Goal: Task Accomplishment & Management: Manage account settings

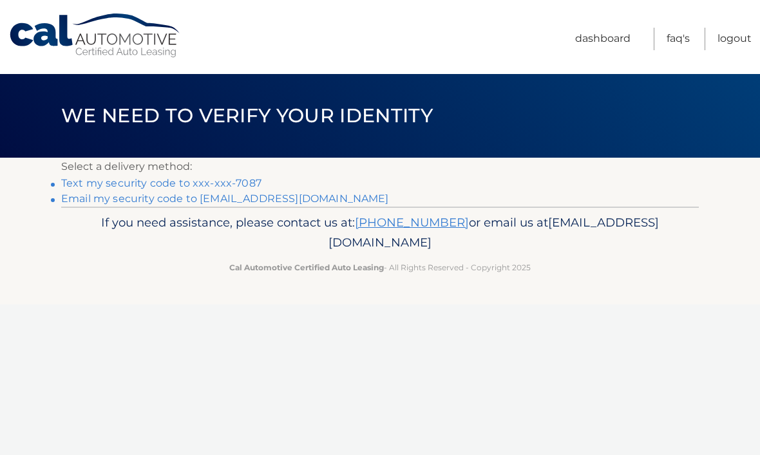
click at [101, 189] on link "Text my security code to xxx-xxx-7087" at bounding box center [161, 183] width 200 height 12
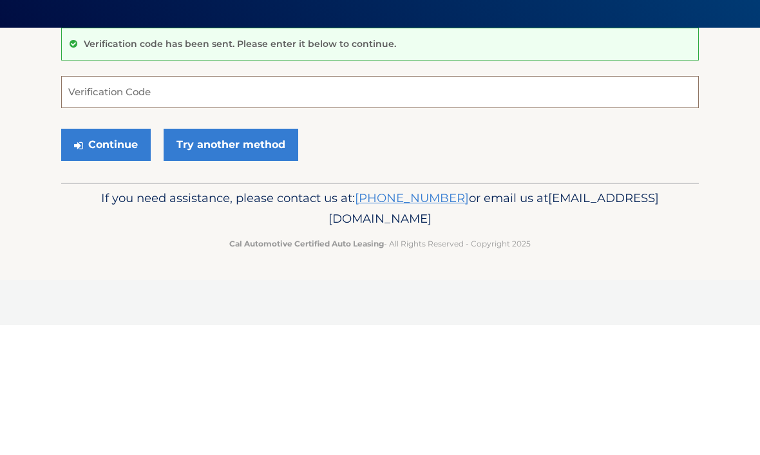
click at [85, 206] on input "Verification Code" at bounding box center [380, 222] width 638 height 32
type input "461332"
click at [106, 259] on button "Continue" at bounding box center [106, 275] width 90 height 32
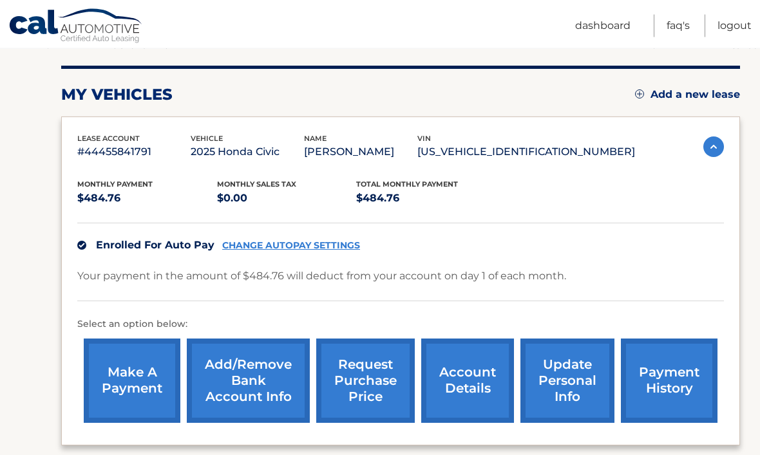
scroll to position [150, 0]
click at [245, 243] on link "CHANGE AUTOPAY SETTINGS" at bounding box center [291, 245] width 138 height 11
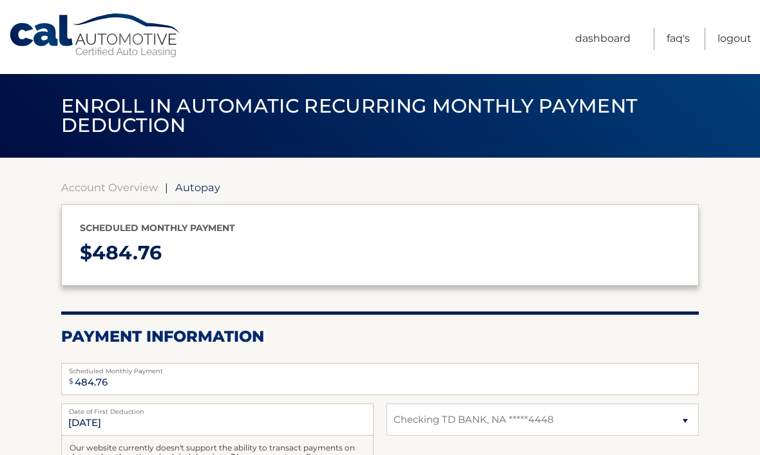
select select "ZjRmYTc2OWQtYmUwOC00ZjRhLThlZDgtYmE5OGU1ZWIyMjQ3"
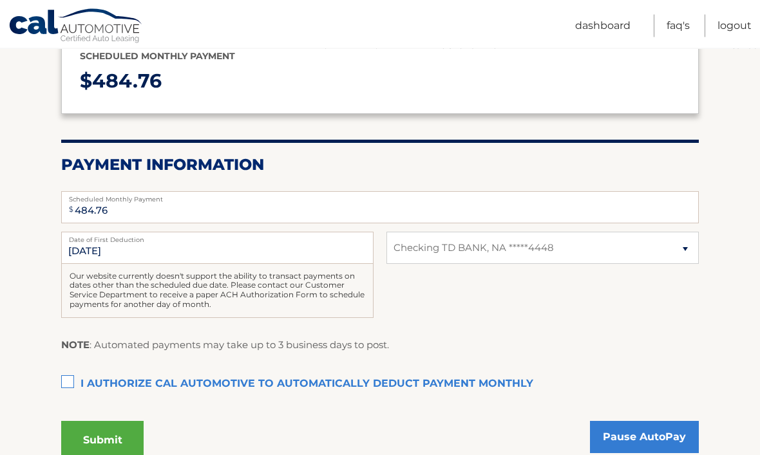
scroll to position [202, 0]
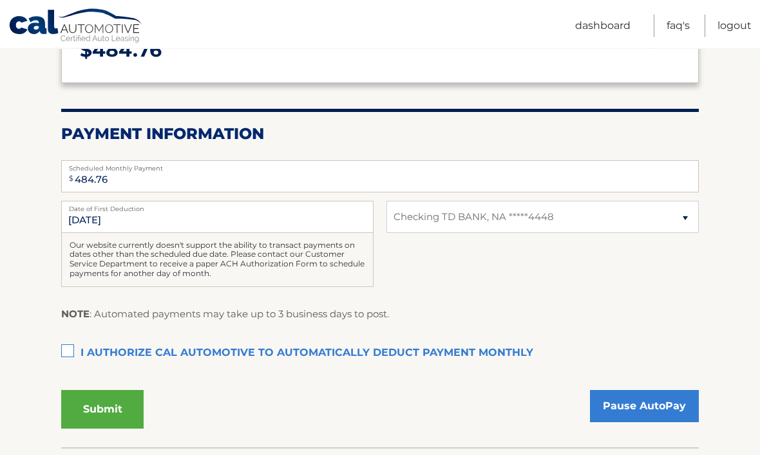
click at [82, 208] on label "Date of First Deduction" at bounding box center [217, 207] width 312 height 10
click at [82, 208] on input "11/1/2025" at bounding box center [217, 218] width 312 height 32
click at [84, 213] on input "11/1/2025" at bounding box center [217, 218] width 312 height 32
click at [99, 220] on input "11/1/2025" at bounding box center [217, 218] width 312 height 32
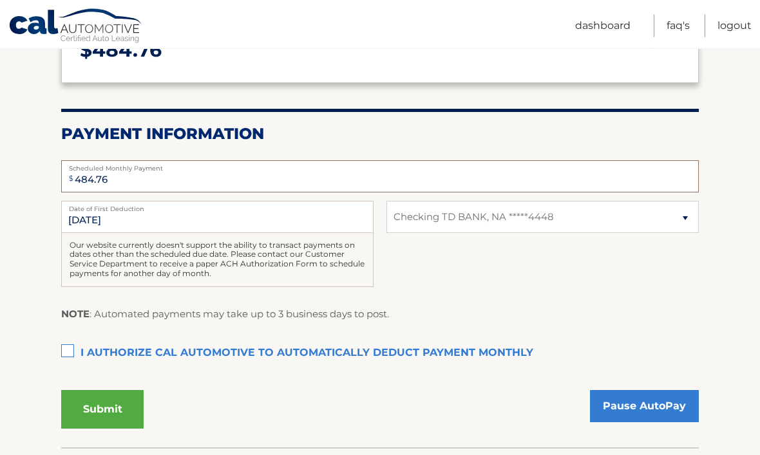
click at [85, 178] on input "484.76" at bounding box center [380, 177] width 638 height 32
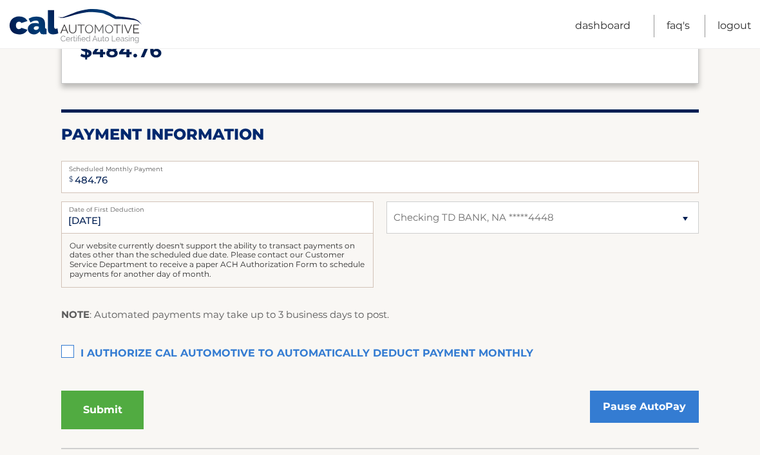
click at [33, 169] on section "Account Overview | Autopay Scheduled monthly payment $ 484.76 Payment Informati…" at bounding box center [380, 202] width 760 height 493
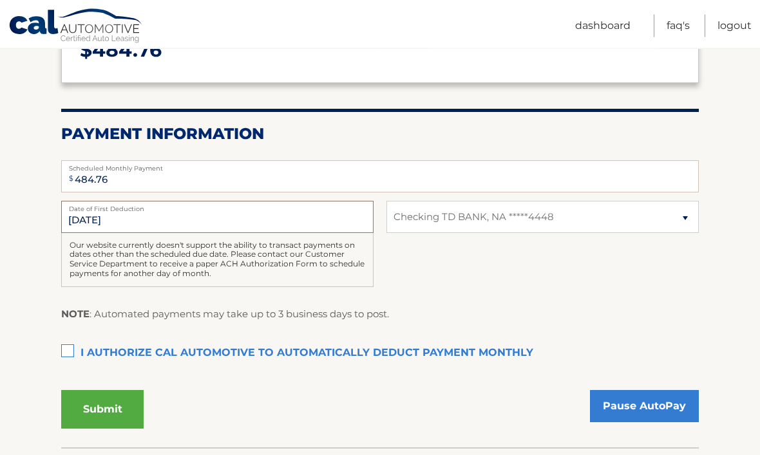
click at [108, 225] on input "11/1/2025" at bounding box center [217, 218] width 312 height 32
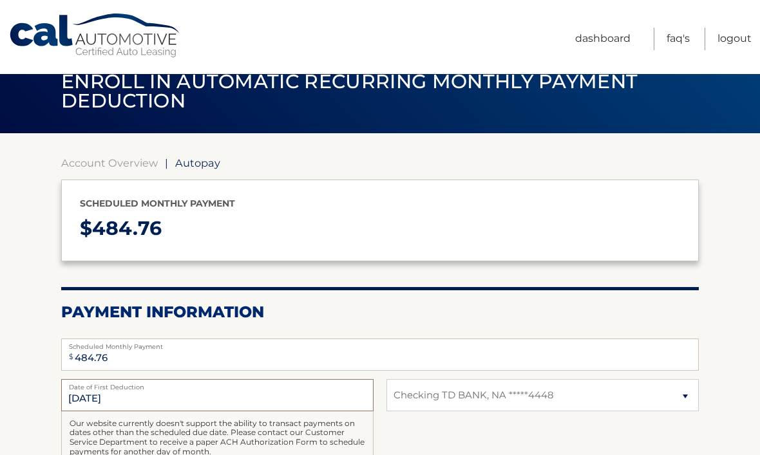
scroll to position [0, 0]
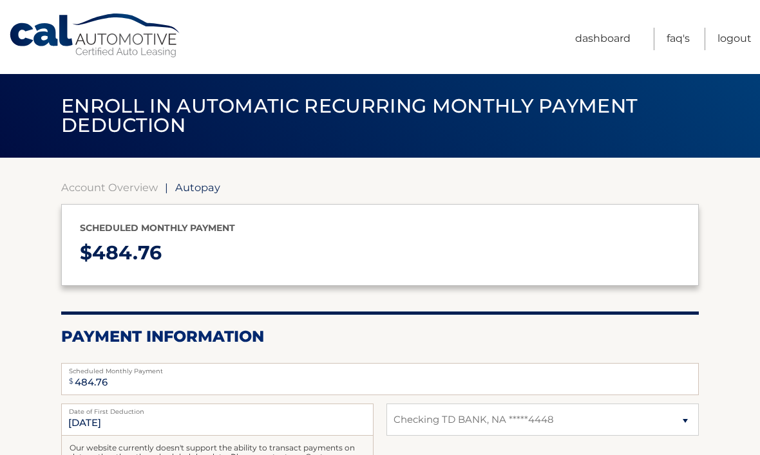
click at [732, 41] on link "Logout" at bounding box center [735, 39] width 34 height 23
